Goal: Transaction & Acquisition: Purchase product/service

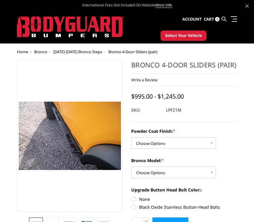
click at [44, 52] on span "Bronco" at bounding box center [40, 51] width 13 height 5
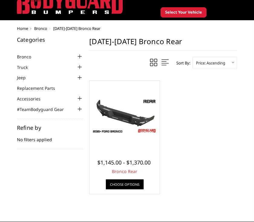
scroll to position [24, 0]
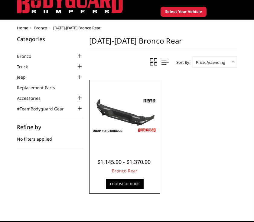
click at [125, 188] on link "Choose Options" at bounding box center [125, 184] width 38 height 10
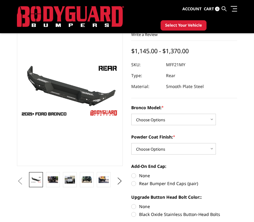
scroll to position [25, 0]
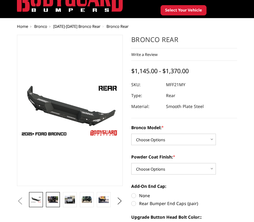
click at [56, 197] on img at bounding box center [53, 199] width 10 height 7
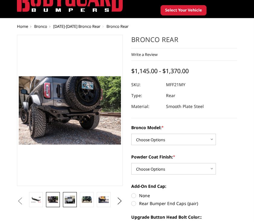
click at [71, 203] on img at bounding box center [70, 200] width 10 height 8
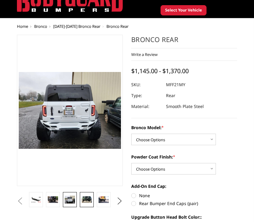
click at [85, 196] on img at bounding box center [87, 199] width 10 height 7
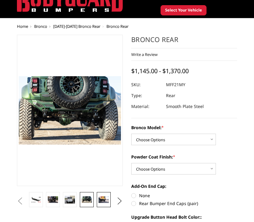
click at [104, 197] on img at bounding box center [104, 199] width 10 height 7
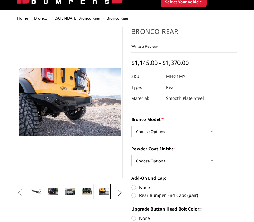
scroll to position [34, 0]
